Goal: Task Accomplishment & Management: Manage account settings

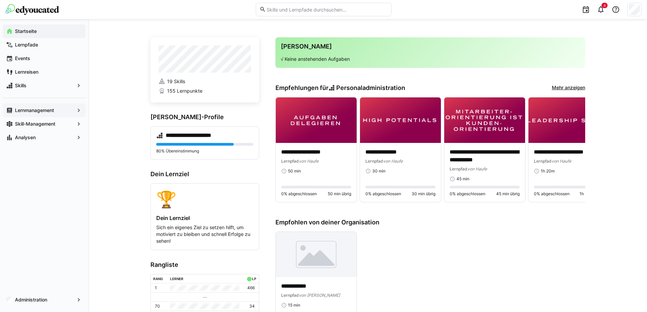
click at [0, 0] on app-navigation-label "Lernmanagement" at bounding box center [0, 0] width 0 height 0
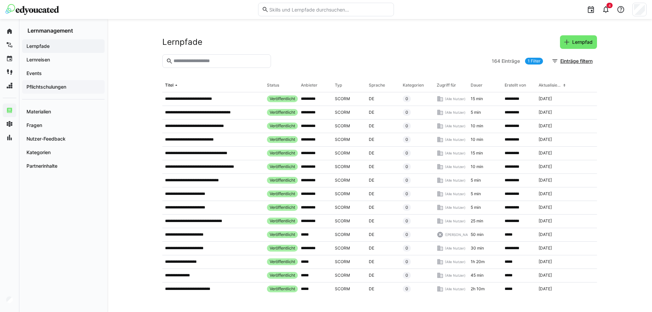
click at [0, 0] on app-navigation-label "Pflichtschulungen" at bounding box center [0, 0] width 0 height 0
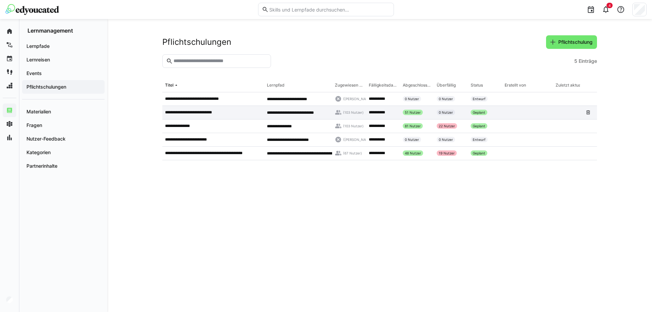
click at [237, 111] on app-table-first-column "**********" at bounding box center [213, 112] width 96 height 5
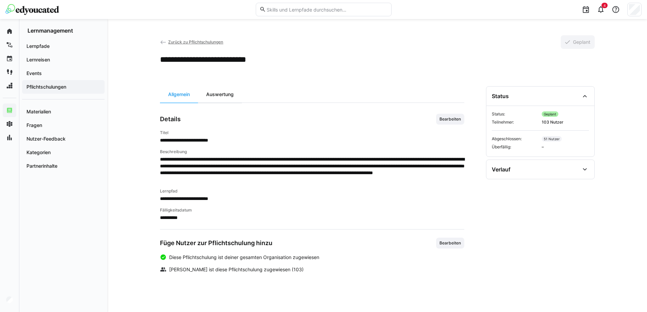
click at [224, 94] on div "Auswertung" at bounding box center [220, 94] width 44 height 16
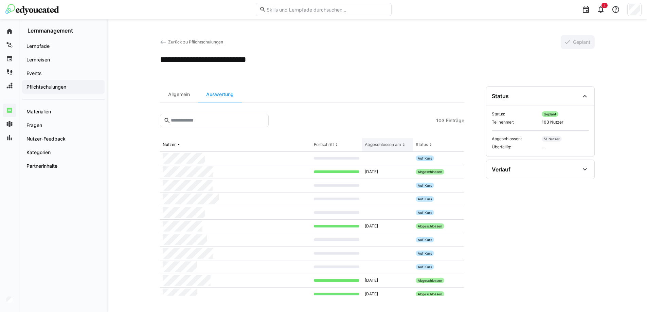
click at [382, 144] on div "Abgeschlossen am" at bounding box center [383, 144] width 36 height 5
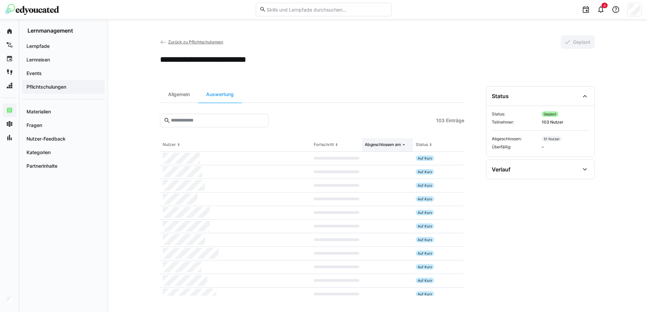
click at [373, 149] on th "Abgeschlossen am" at bounding box center [387, 145] width 51 height 14
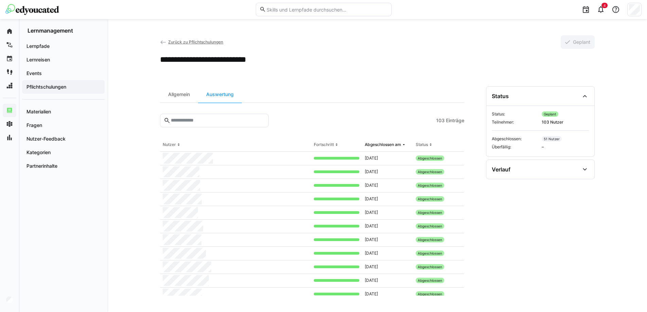
click at [219, 114] on eds-input at bounding box center [214, 121] width 109 height 14
click at [216, 117] on input "text" at bounding box center [217, 120] width 94 height 6
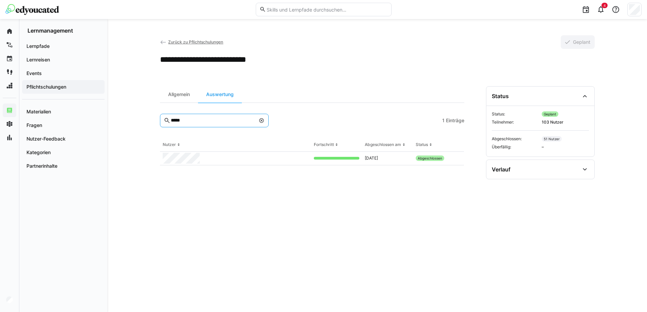
type input "*****"
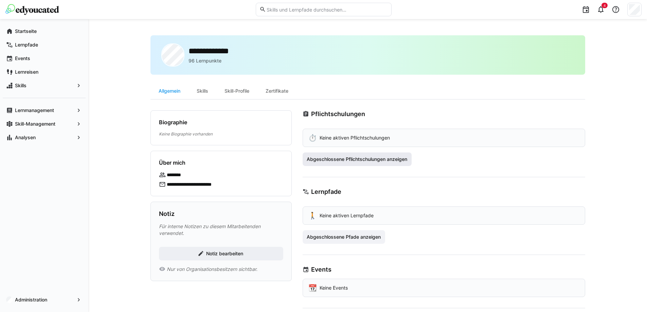
click at [385, 159] on span "Abgeschlossene Pflichtschulungen anzeigen" at bounding box center [357, 159] width 103 height 7
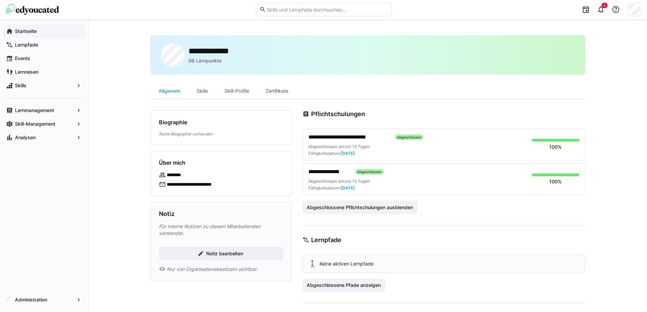
click at [0, 0] on app-navigation-label "Startseite" at bounding box center [0, 0] width 0 height 0
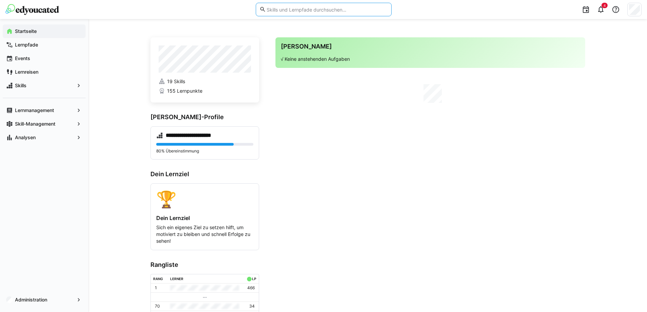
click at [297, 12] on input "text" at bounding box center [327, 9] width 122 height 6
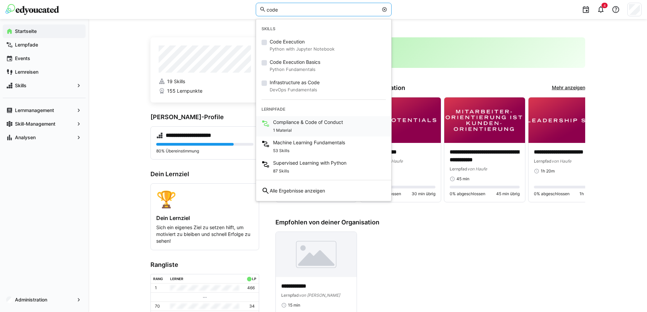
type input "code"
click at [304, 124] on span "Compliance & Code of Conduct" at bounding box center [308, 122] width 70 height 7
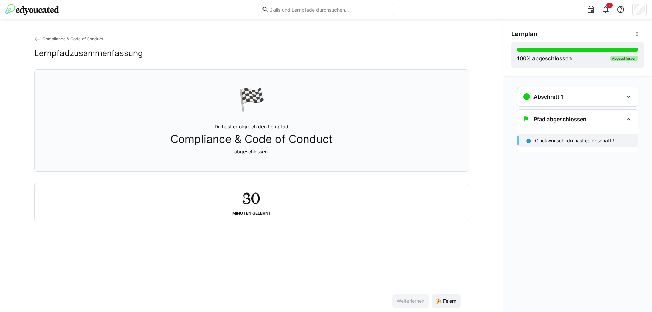
click at [237, 115] on div "🏁 Du hast erfolgreich den Lernpfad Compliance & Code of Conduct abgeschlossen." at bounding box center [251, 121] width 423 height 94
click at [626, 121] on eds-icon at bounding box center [628, 119] width 8 height 8
click at [630, 98] on eds-icon at bounding box center [628, 97] width 8 height 8
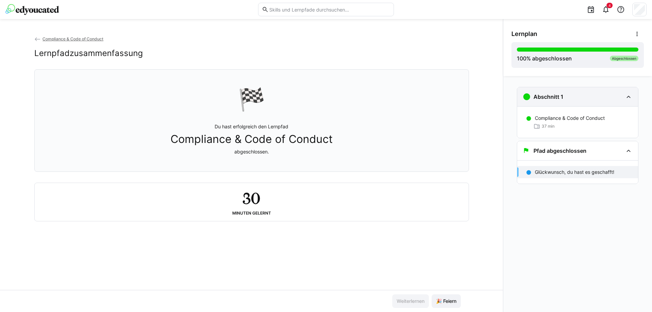
click at [628, 95] on eds-icon at bounding box center [628, 97] width 8 height 8
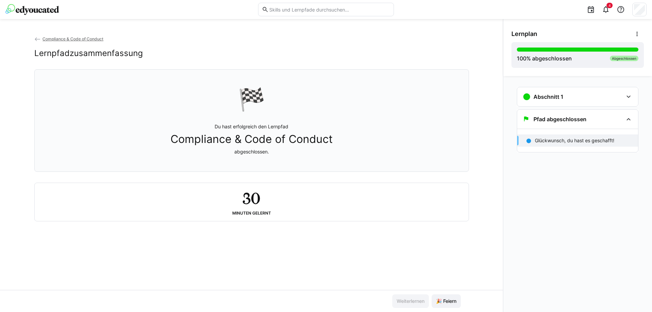
click at [54, 38] on span "Compliance & Code of Conduct" at bounding box center [72, 38] width 61 height 5
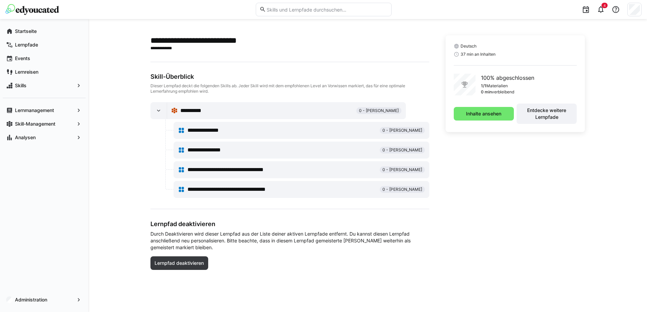
click at [288, 4] on eds-input at bounding box center [324, 10] width 136 height 14
click at [0, 0] on app-navigation-label "Lernmanagement" at bounding box center [0, 0] width 0 height 0
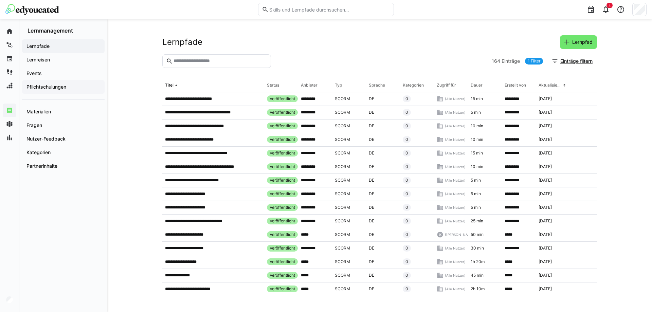
click at [0, 0] on app-navigation-label "Pflichtschulungen" at bounding box center [0, 0] width 0 height 0
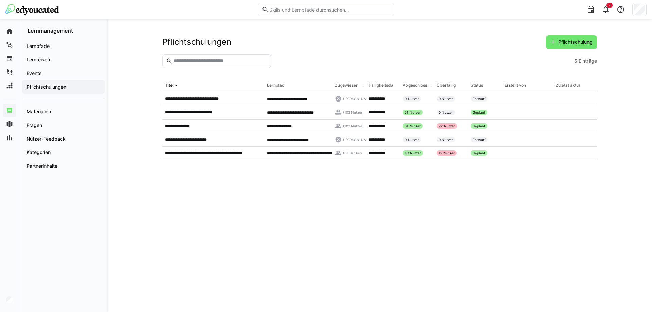
click at [212, 61] on input "text" at bounding box center [220, 61] width 94 height 6
click at [212, 115] on p "**********" at bounding box center [195, 112] width 61 height 5
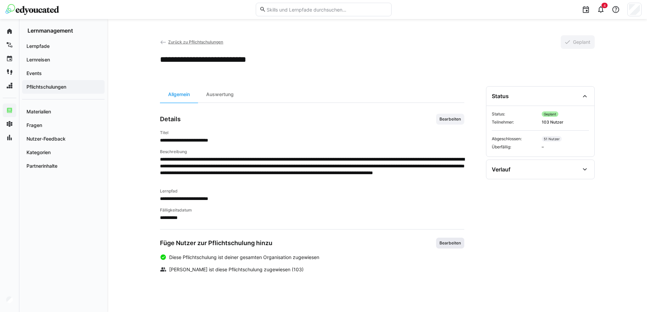
click at [441, 245] on span "Bearbeiten" at bounding box center [450, 242] width 23 height 5
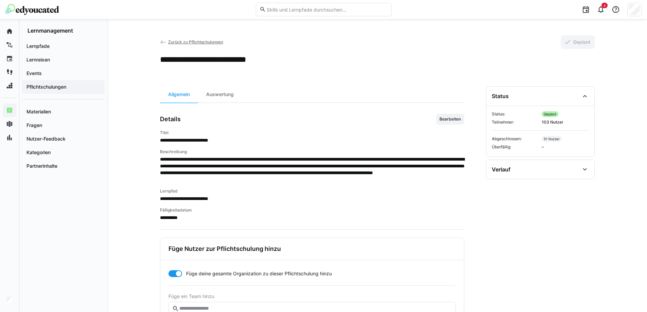
scroll to position [113, 0]
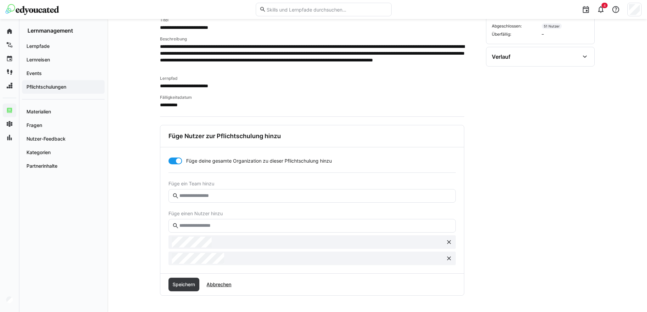
click at [237, 225] on input "text" at bounding box center [315, 226] width 273 height 6
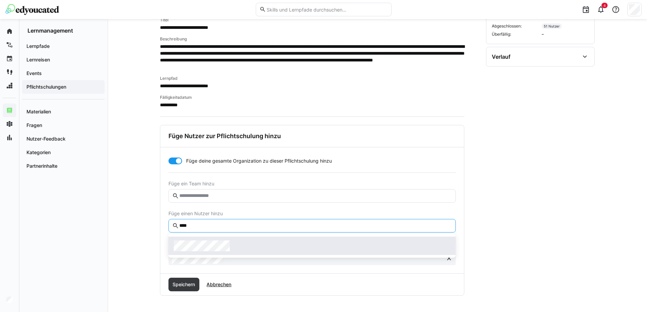
type input "****"
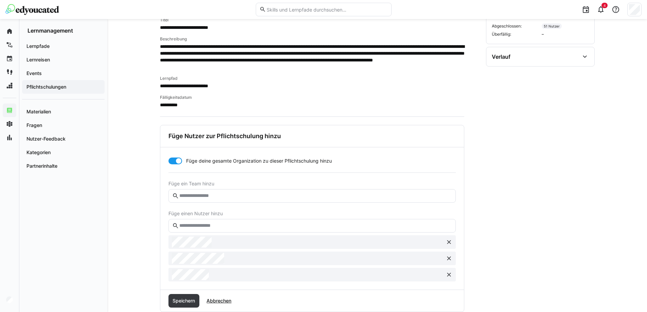
scroll to position [129, 0]
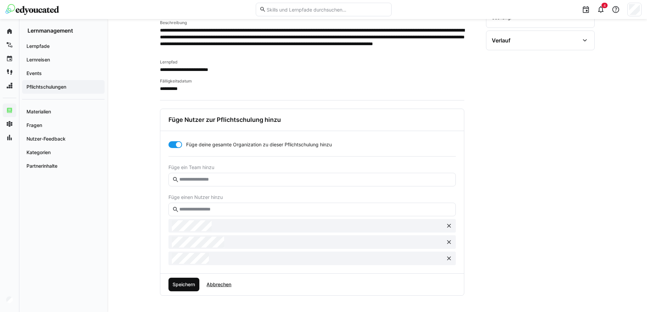
click at [174, 283] on span "Speichern" at bounding box center [183, 284] width 24 height 7
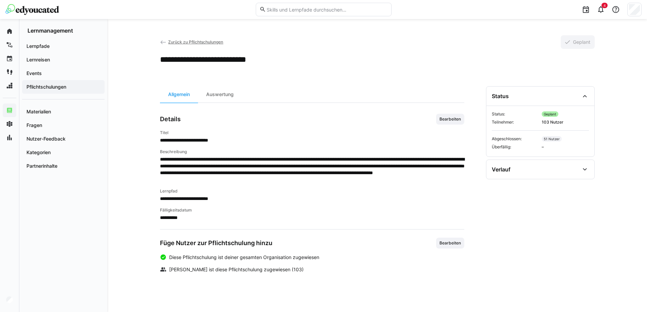
click at [214, 96] on div "Auswertung" at bounding box center [220, 94] width 44 height 16
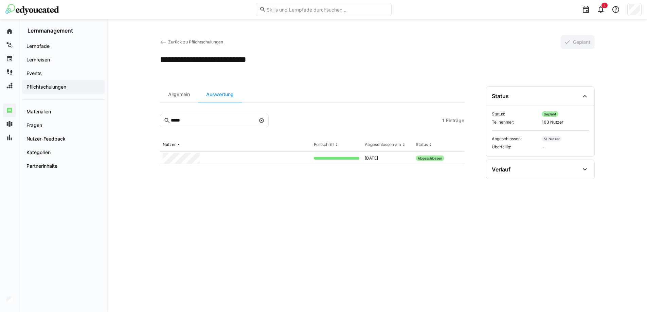
click at [459, 159] on div "Abgeschlossen" at bounding box center [438, 159] width 51 height 14
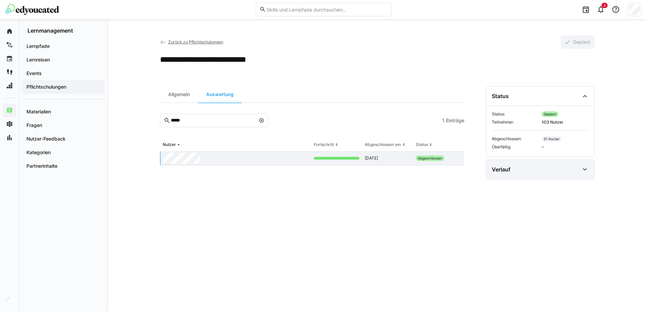
click at [584, 170] on eds-icon at bounding box center [585, 169] width 8 height 8
click at [583, 170] on eds-icon at bounding box center [585, 169] width 8 height 8
click at [77, 88] on span "Pflichtschulungen" at bounding box center [63, 87] width 76 height 7
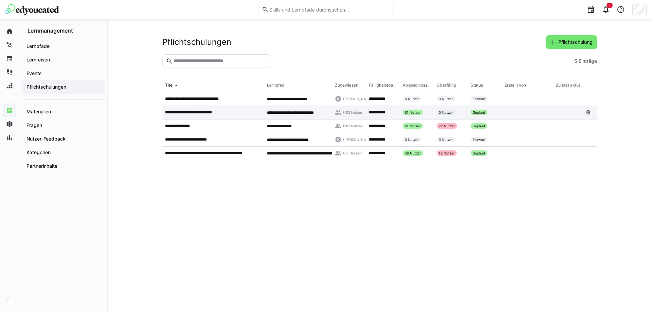
click at [502, 114] on div at bounding box center [527, 113] width 51 height 14
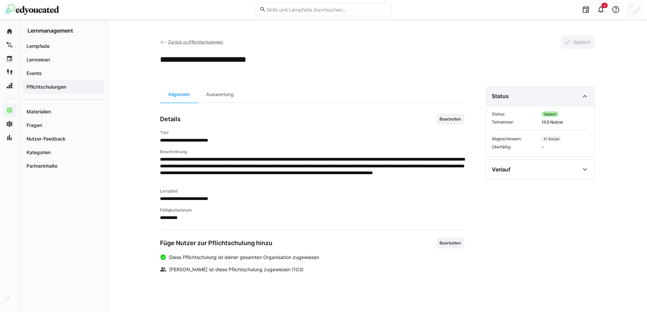
click at [584, 98] on eds-icon at bounding box center [585, 96] width 8 height 8
click at [212, 91] on div "Auswertung" at bounding box center [220, 94] width 44 height 16
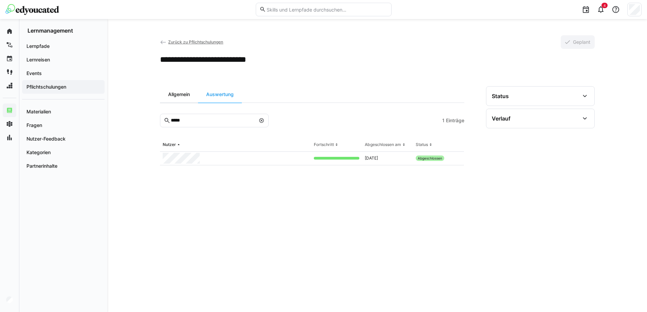
click at [178, 94] on div "Allgemein" at bounding box center [179, 94] width 38 height 16
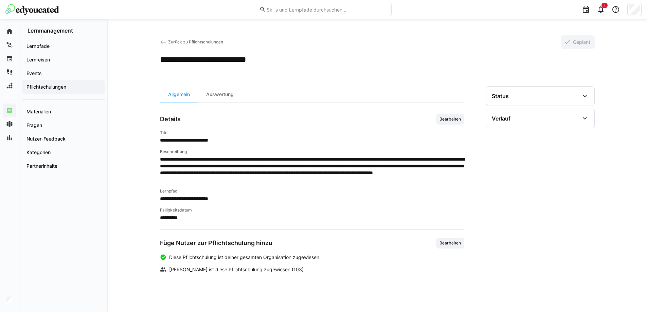
click at [201, 44] on span "Zurück zu Pflichtschulungen" at bounding box center [195, 41] width 55 height 5
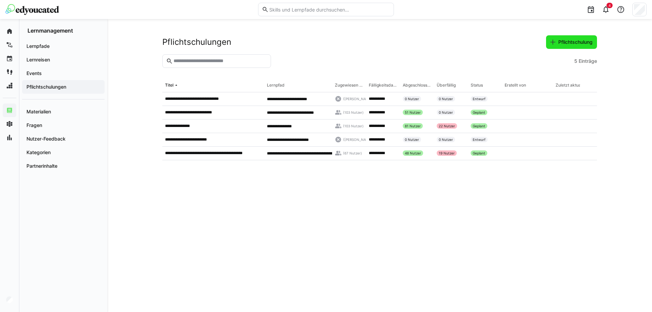
click at [564, 43] on span "Pflichtschulung" at bounding box center [575, 42] width 36 height 7
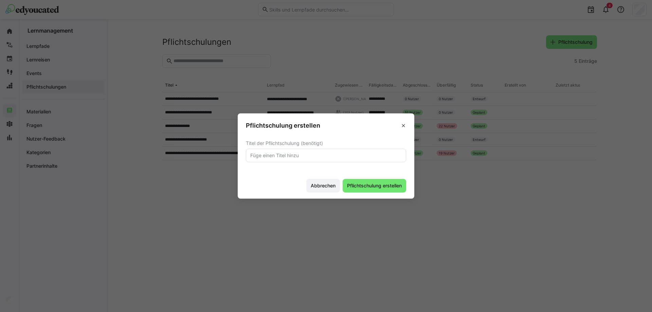
click at [305, 151] on eds-input at bounding box center [326, 156] width 160 height 14
type input "Dr. Datenschutz (neu)"
click at [360, 188] on span "Pflichtschulung erstellen" at bounding box center [374, 185] width 57 height 7
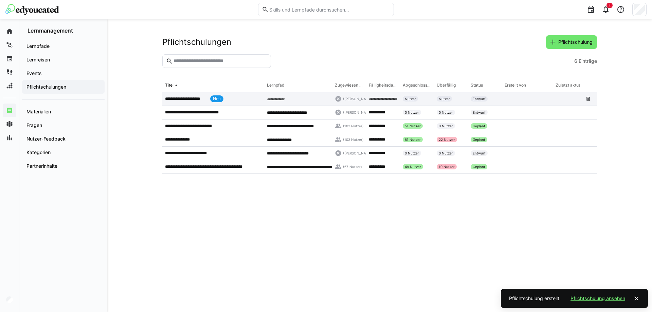
click at [199, 100] on p "**********" at bounding box center [186, 98] width 42 height 5
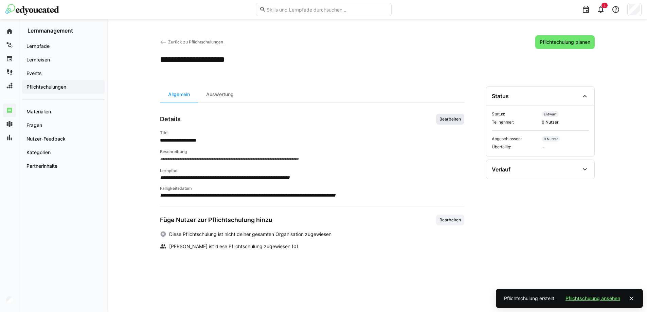
click at [443, 121] on span "Bearbeiten" at bounding box center [450, 118] width 23 height 5
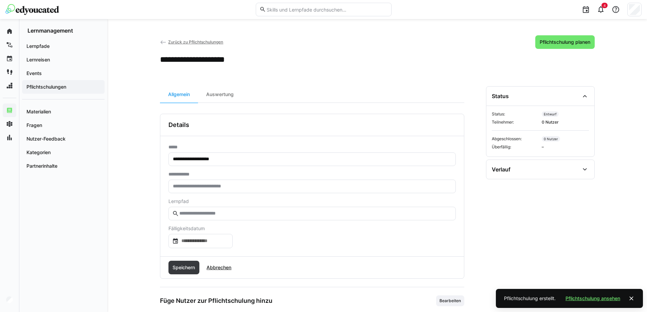
scroll to position [35, 0]
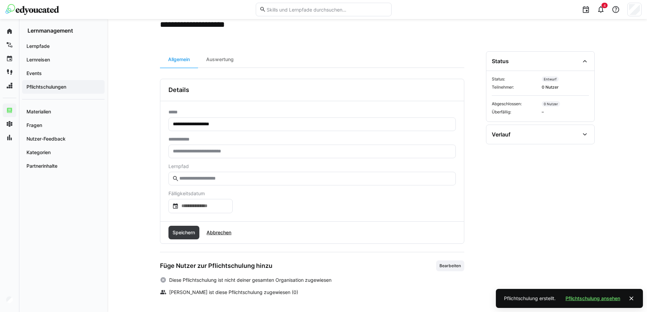
click at [203, 177] on input "text" at bounding box center [315, 179] width 273 height 6
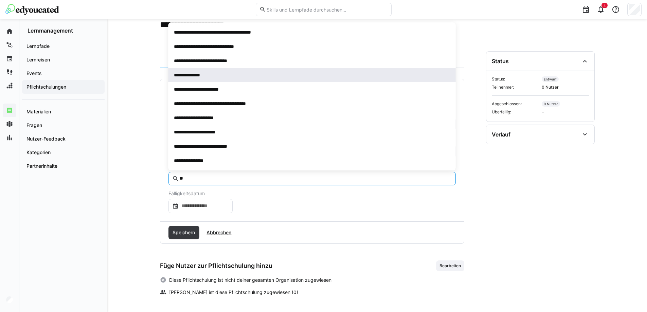
type input "**"
click at [192, 71] on span "**********" at bounding box center [311, 75] width 287 height 14
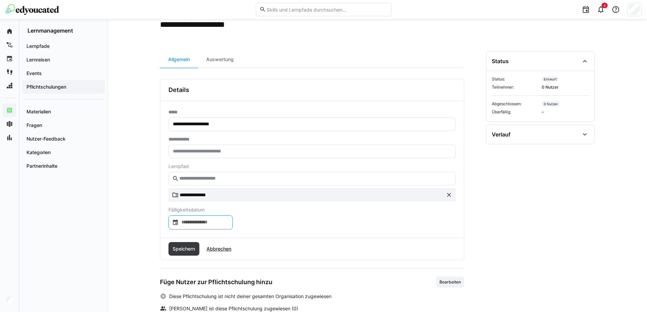
click at [219, 218] on div at bounding box center [200, 222] width 65 height 14
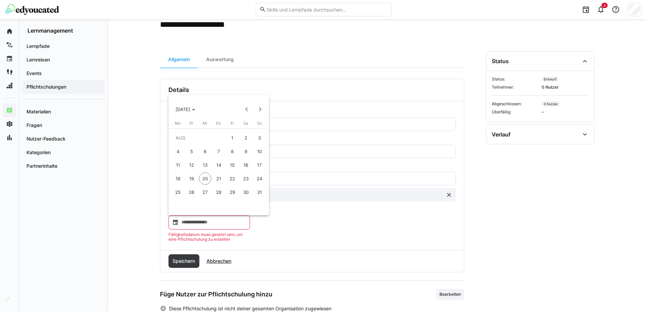
click at [258, 192] on span "31" at bounding box center [259, 192] width 12 height 12
type input "**********"
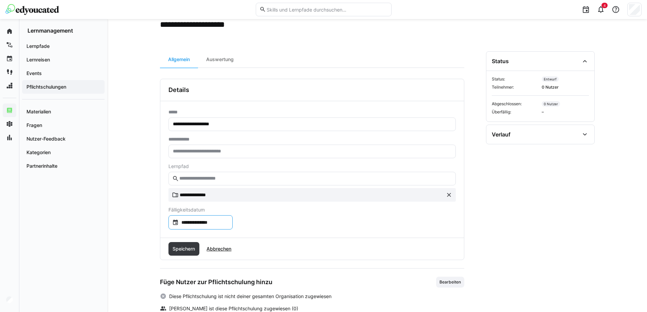
scroll to position [51, 0]
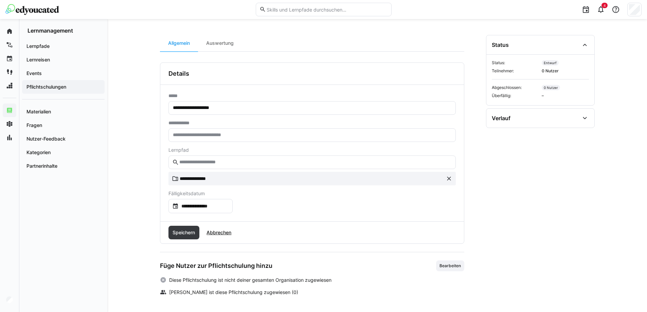
click at [187, 232] on span "Speichern" at bounding box center [183, 232] width 24 height 7
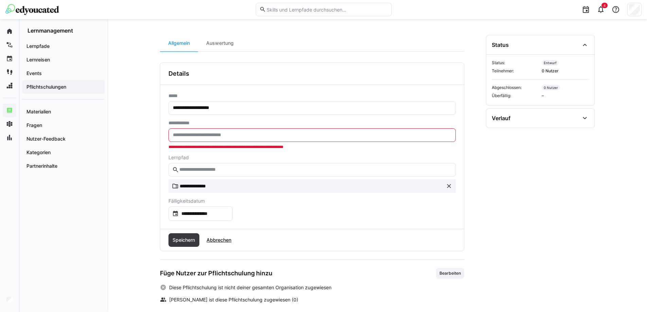
click at [218, 133] on input "text" at bounding box center [312, 135] width 280 height 6
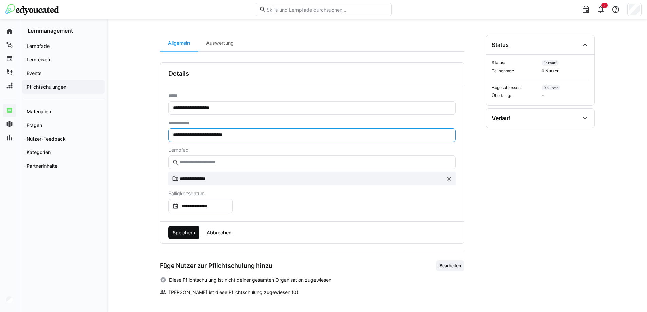
type input "**********"
click at [178, 233] on span "Speichern" at bounding box center [183, 232] width 24 height 7
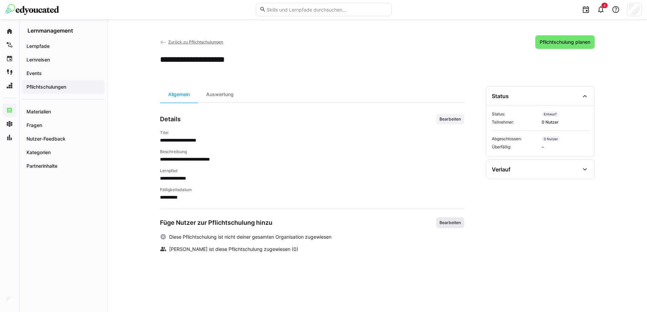
click at [451, 225] on span "Bearbeiten" at bounding box center [450, 222] width 23 height 5
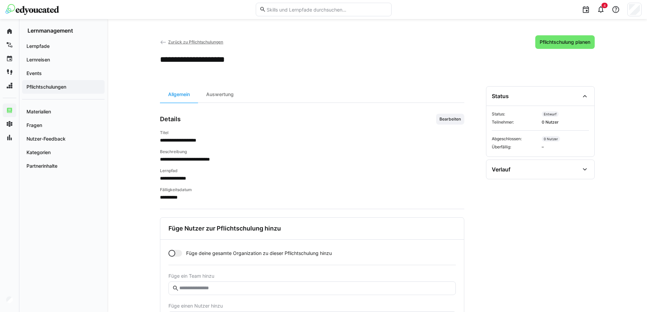
scroll to position [60, 0]
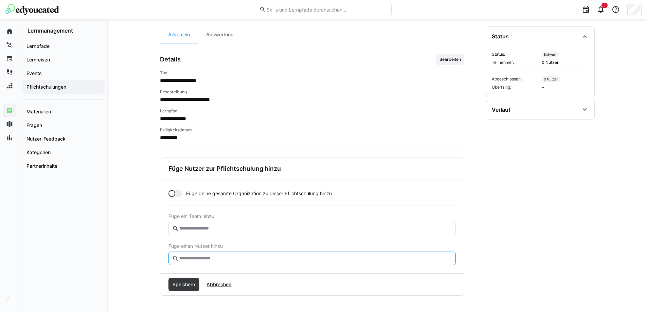
click at [196, 256] on input "text" at bounding box center [315, 258] width 273 height 6
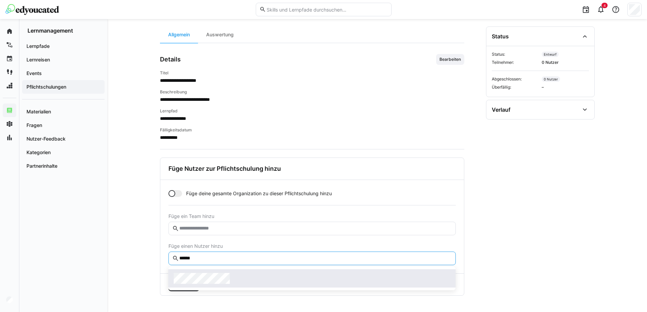
type input "******"
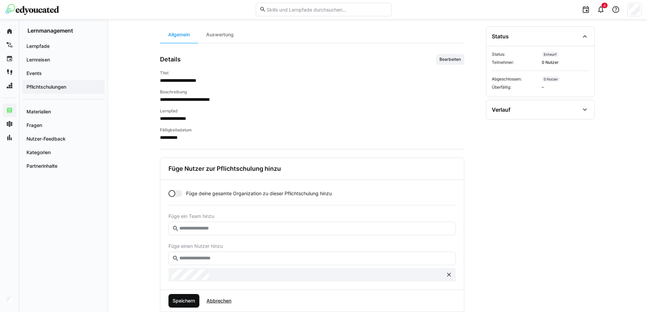
click at [180, 305] on span "Speichern" at bounding box center [183, 301] width 31 height 14
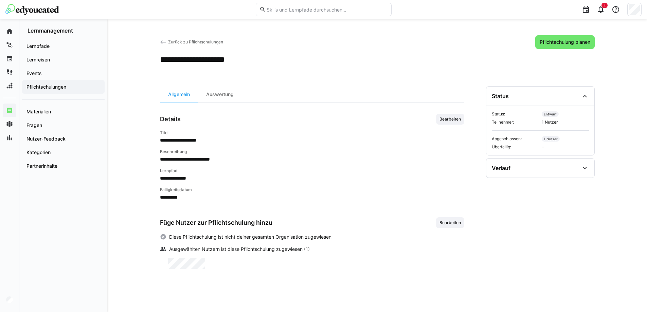
scroll to position [0, 0]
click at [185, 41] on span "Zurück zu Pflichtschulungen" at bounding box center [195, 41] width 55 height 5
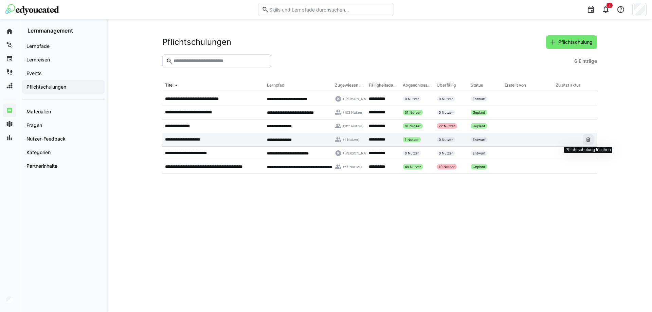
click at [586, 143] on span at bounding box center [588, 139] width 11 height 11
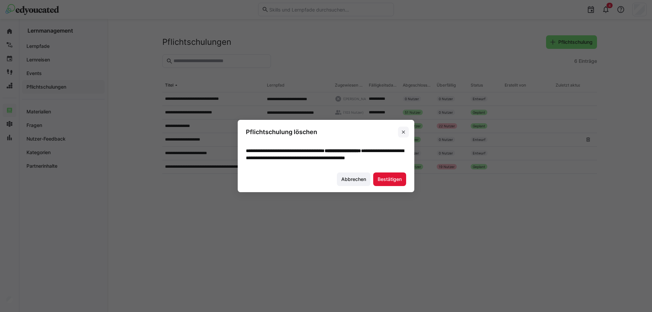
click at [403, 129] on eds-icon at bounding box center [403, 131] width 5 height 5
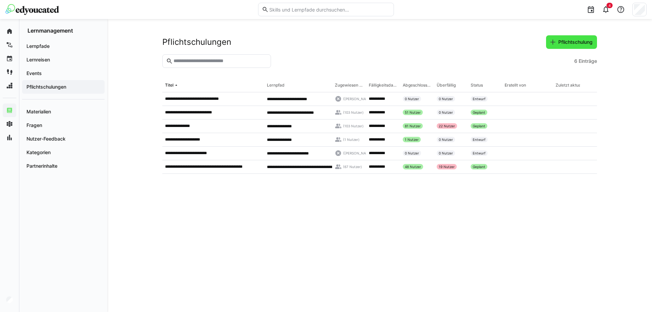
click at [576, 40] on span "Pflichtschulung" at bounding box center [575, 42] width 36 height 7
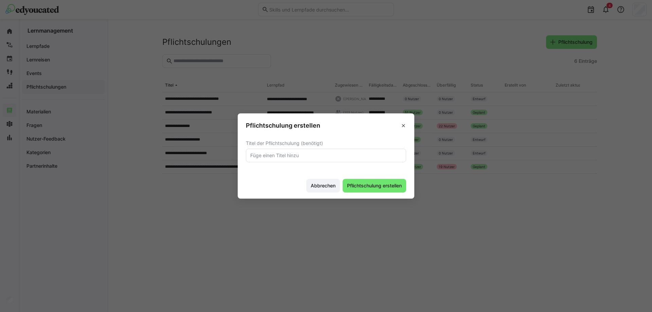
click at [272, 153] on input "text" at bounding box center [326, 155] width 153 height 6
type input "Code of Conduct (neu)"
click at [364, 185] on span "Pflichtschulung erstellen" at bounding box center [374, 185] width 57 height 7
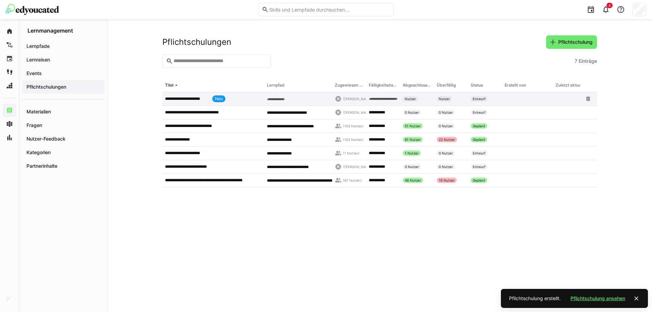
click at [244, 97] on app-table-first-column "**********" at bounding box center [213, 98] width 96 height 7
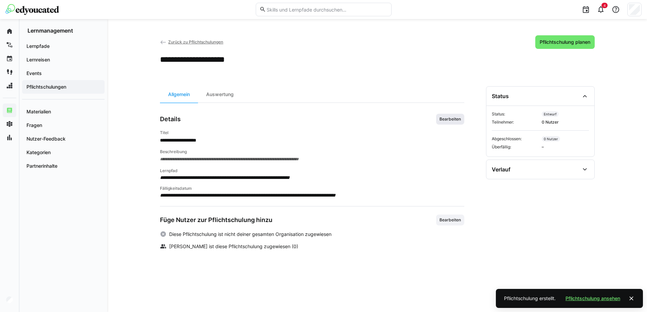
click at [450, 118] on span "Bearbeiten" at bounding box center [450, 118] width 23 height 5
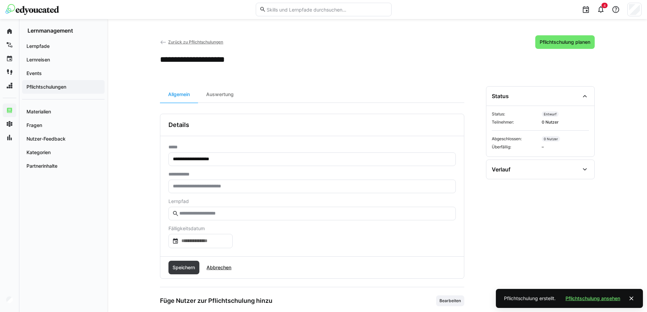
click at [197, 209] on eds-input at bounding box center [311, 214] width 287 height 14
click at [197, 213] on input "text" at bounding box center [315, 213] width 273 height 6
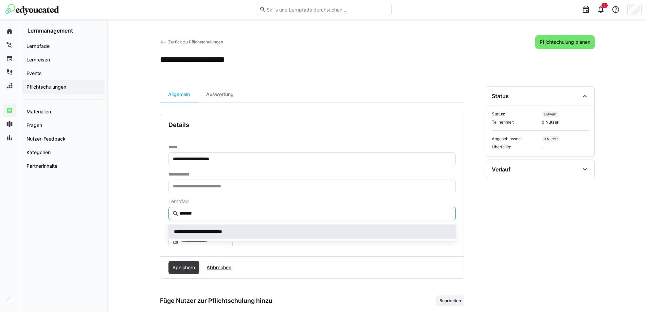
type input "*******"
click at [202, 227] on span "**********" at bounding box center [311, 231] width 287 height 14
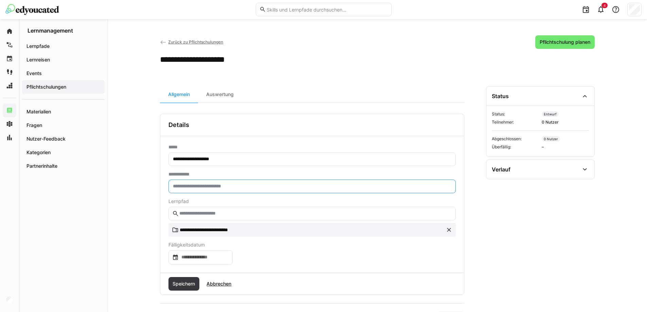
click at [203, 189] on input "text" at bounding box center [312, 186] width 280 height 6
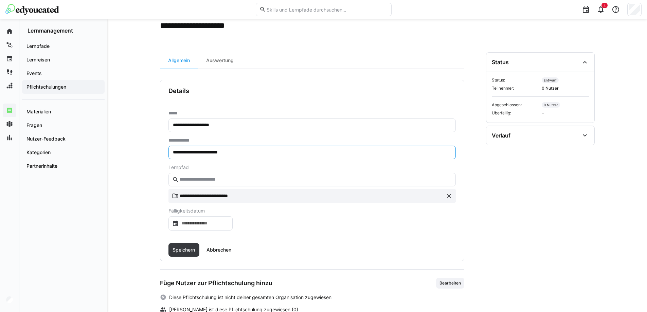
type input "**********"
click at [205, 221] on input at bounding box center [204, 223] width 50 height 7
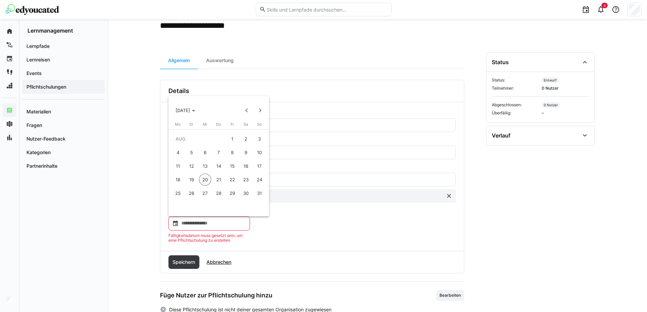
click at [258, 195] on span "31" at bounding box center [259, 193] width 12 height 12
type input "**********"
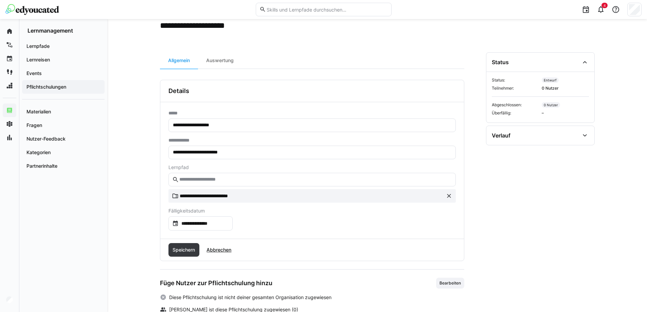
click at [269, 227] on div "**********" at bounding box center [311, 219] width 287 height 22
click at [172, 249] on span "Speichern" at bounding box center [183, 249] width 24 height 7
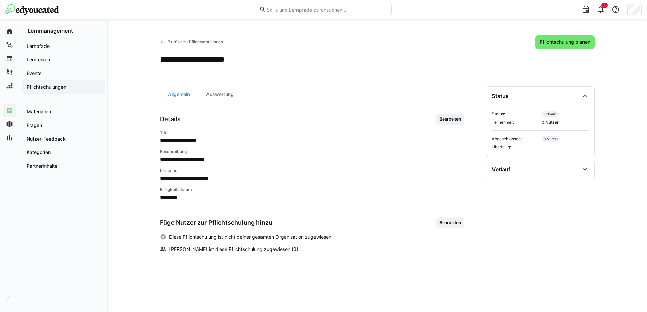
scroll to position [0, 0]
click at [453, 222] on span "Bearbeiten" at bounding box center [450, 222] width 23 height 5
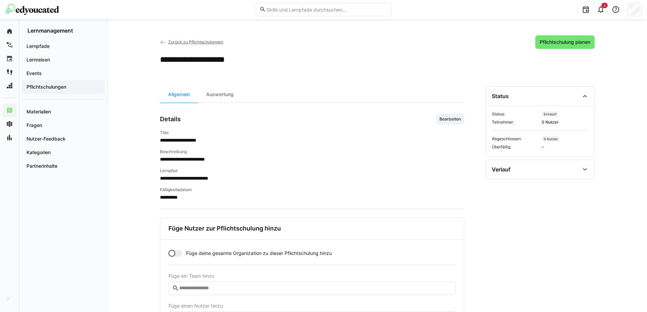
scroll to position [60, 0]
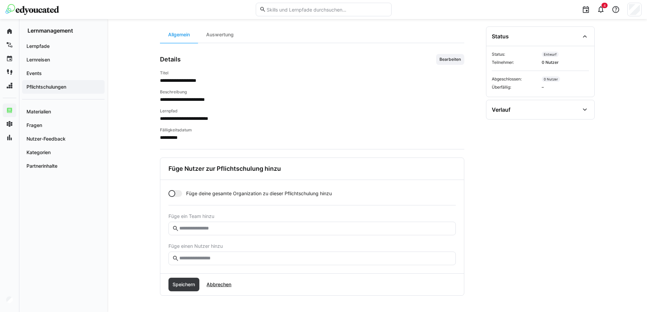
click at [223, 254] on eds-input at bounding box center [311, 259] width 287 height 14
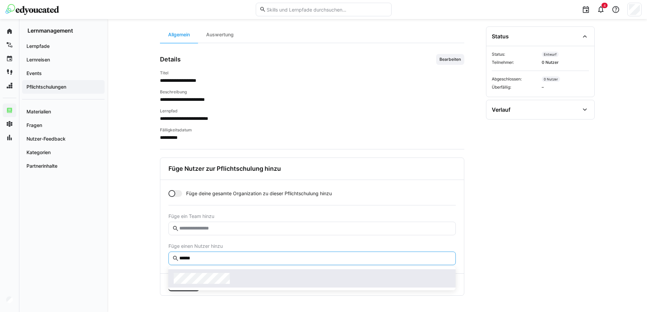
type input "******"
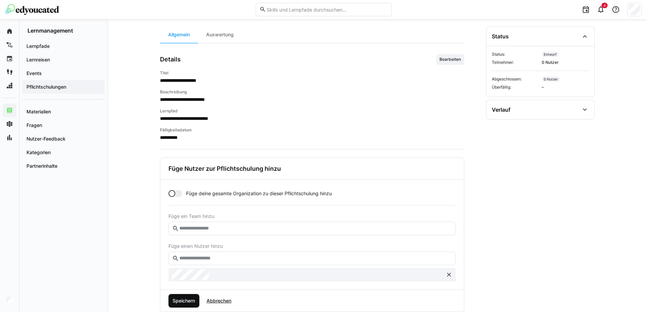
click at [177, 300] on span "Speichern" at bounding box center [183, 300] width 24 height 7
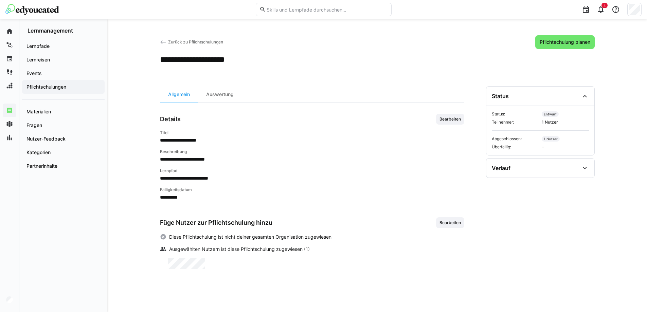
scroll to position [0, 0]
click at [177, 40] on span "Zurück zu Pflichtschulungen" at bounding box center [195, 41] width 55 height 5
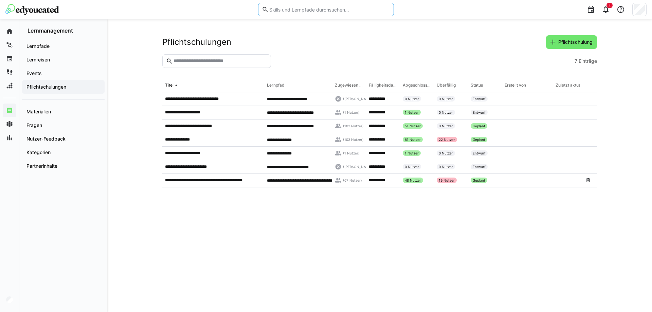
click at [286, 9] on input "text" at bounding box center [330, 9] width 122 height 6
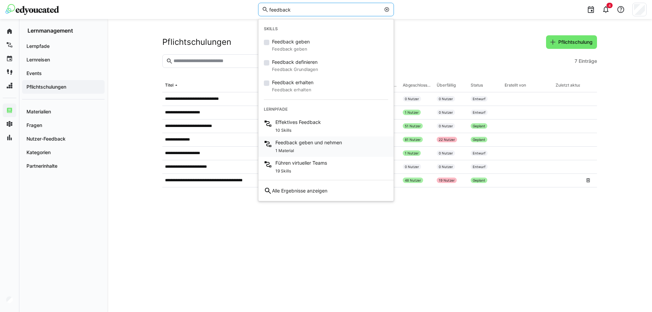
type input "feedback"
click at [305, 148] on div "1 Material" at bounding box center [308, 150] width 67 height 8
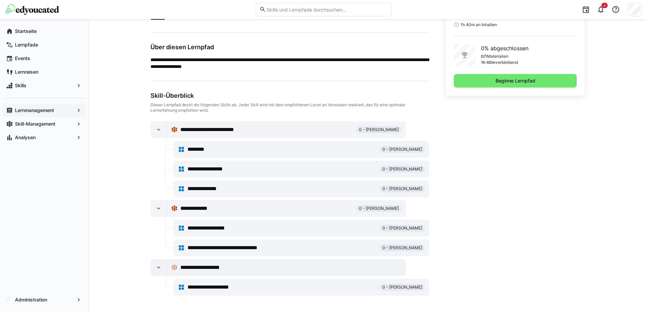
scroll to position [80, 0]
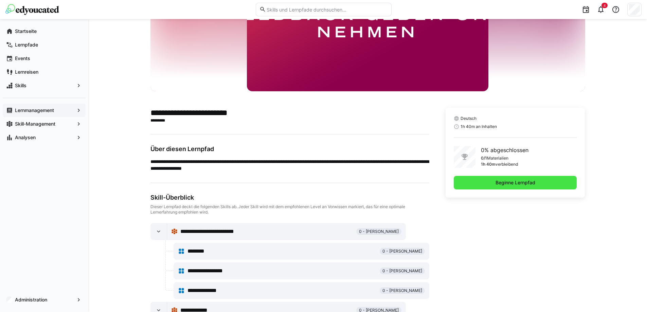
click at [510, 182] on span "Beginne Lernpfad" at bounding box center [515, 182] width 42 height 7
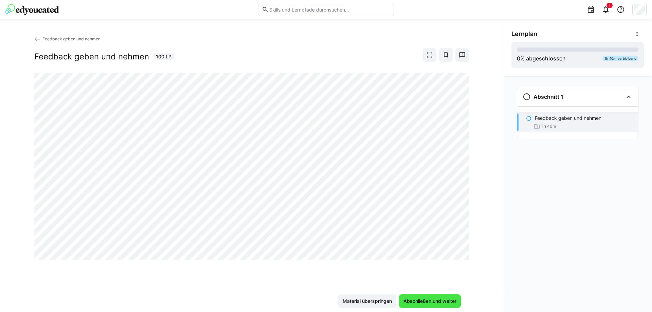
click at [424, 303] on span "Abschließen und weiter" at bounding box center [429, 301] width 55 height 7
click at [76, 36] on app-back-navigation "Feedback geben und nehmen" at bounding box center [251, 38] width 435 height 7
click at [89, 37] on span "Feedback geben und nehmen" at bounding box center [71, 38] width 58 height 5
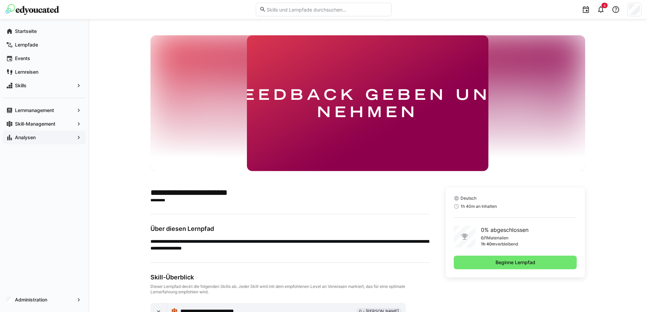
click at [43, 136] on span "Analysen" at bounding box center [44, 137] width 60 height 7
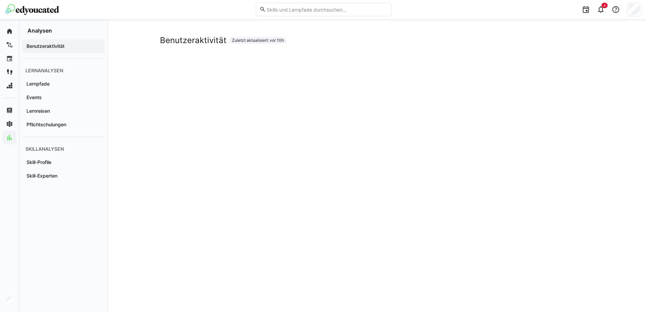
click at [31, 9] on img at bounding box center [32, 9] width 54 height 11
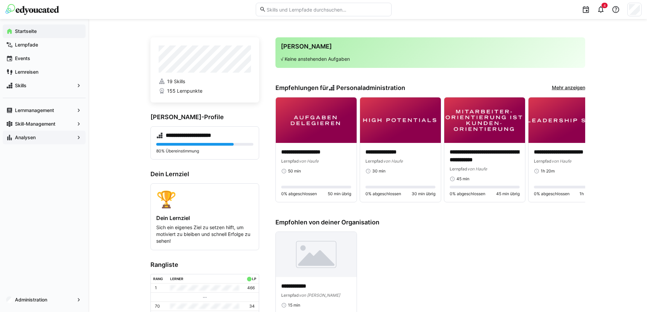
click at [289, 12] on input "text" at bounding box center [327, 9] width 122 height 6
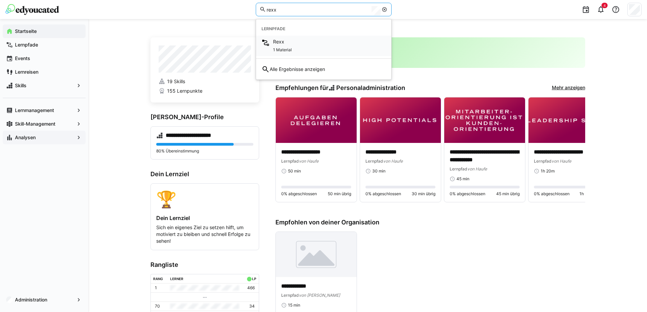
type input "rexx"
click at [292, 52] on div "Rexx 1 Material" at bounding box center [323, 46] width 135 height 20
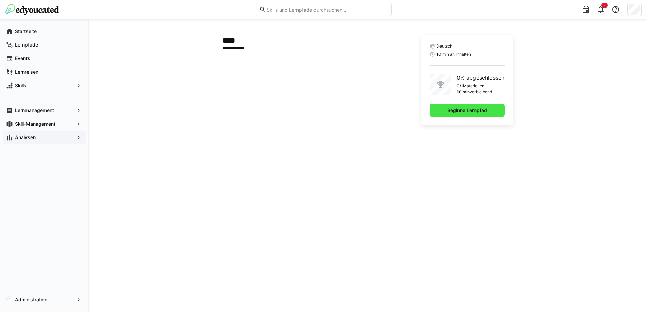
click at [446, 111] on span "Beginne Lernpfad" at bounding box center [467, 110] width 42 height 7
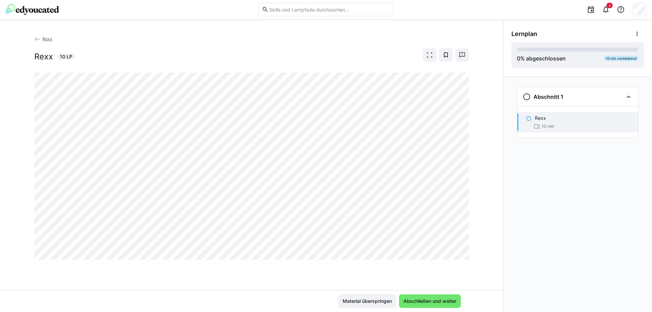
drag, startPoint x: 46, startPoint y: 11, endPoint x: 69, endPoint y: 13, distance: 22.8
click at [46, 11] on img at bounding box center [32, 9] width 54 height 11
